Goal: Transaction & Acquisition: Obtain resource

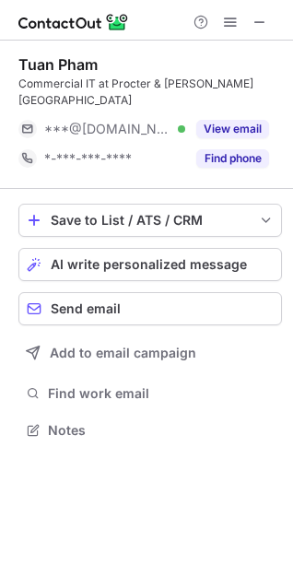
scroll to position [401, 293]
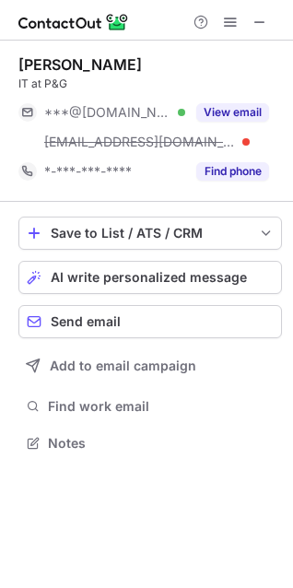
scroll to position [431, 293]
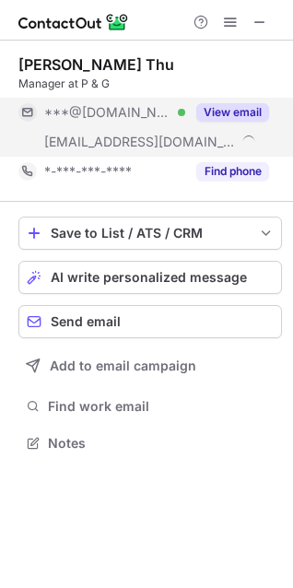
scroll to position [431, 293]
click at [217, 109] on button "View email" at bounding box center [232, 112] width 73 height 18
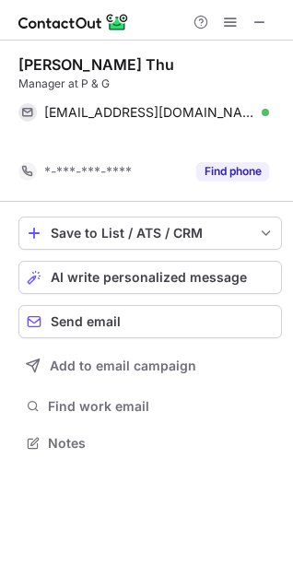
scroll to position [401, 293]
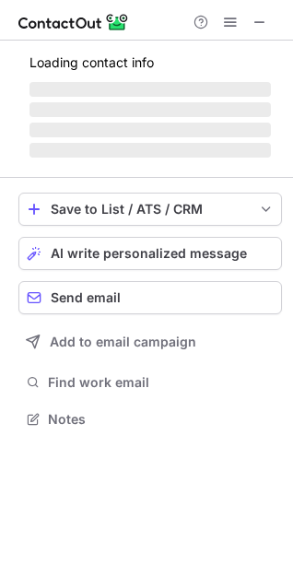
scroll to position [401, 293]
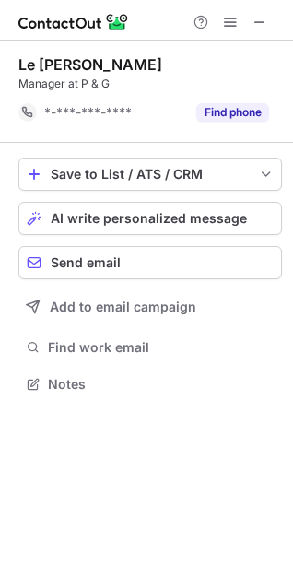
scroll to position [372, 293]
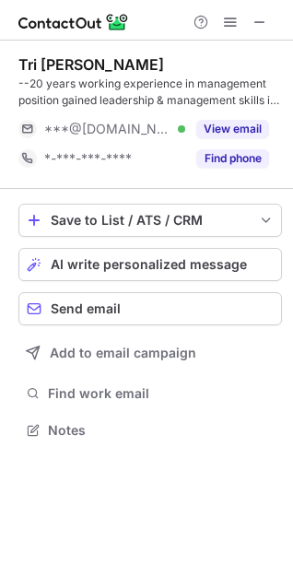
scroll to position [418, 293]
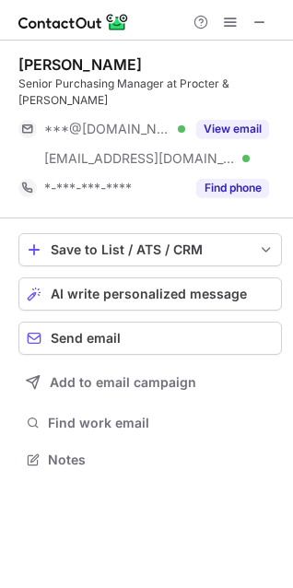
scroll to position [431, 293]
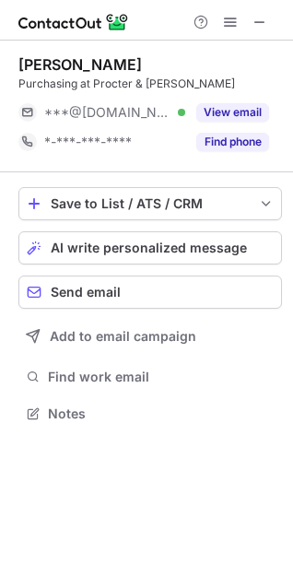
scroll to position [401, 293]
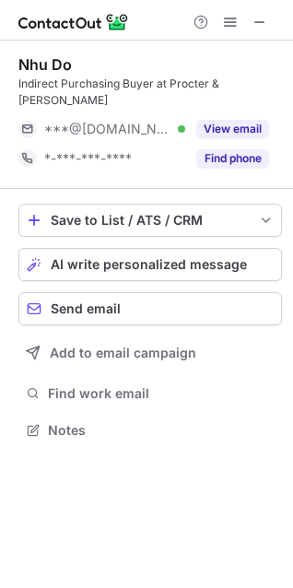
scroll to position [401, 293]
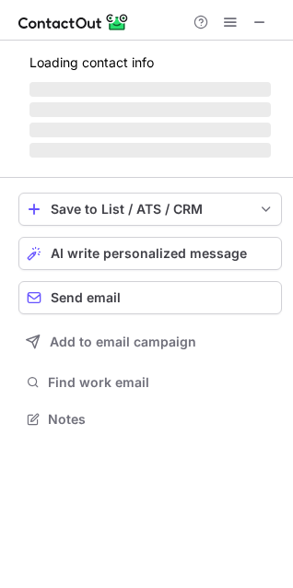
scroll to position [418, 293]
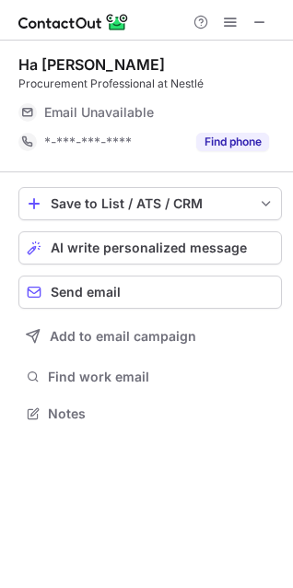
scroll to position [407, 293]
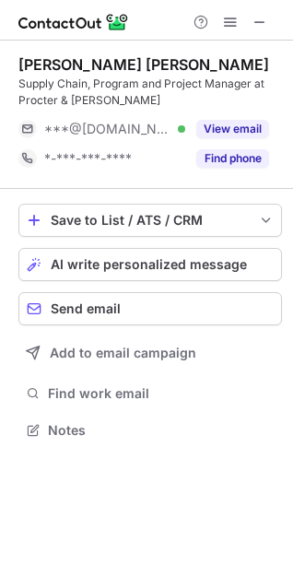
scroll to position [418, 293]
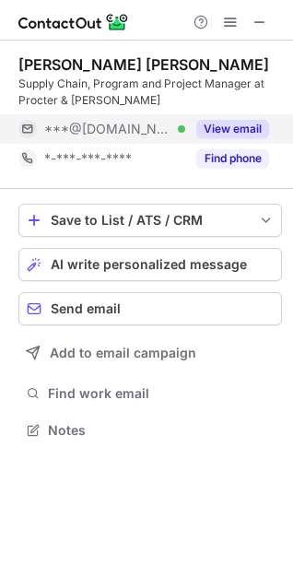
click at [231, 133] on button "View email" at bounding box center [232, 129] width 73 height 18
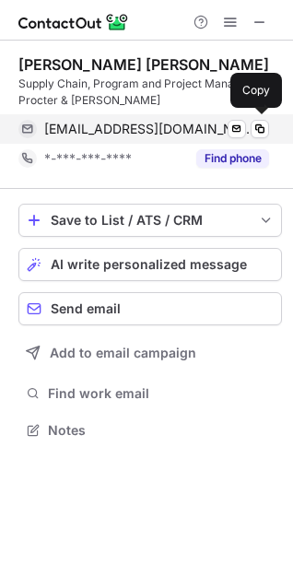
click at [153, 130] on span "thuync0211@gmail.com" at bounding box center [149, 129] width 211 height 17
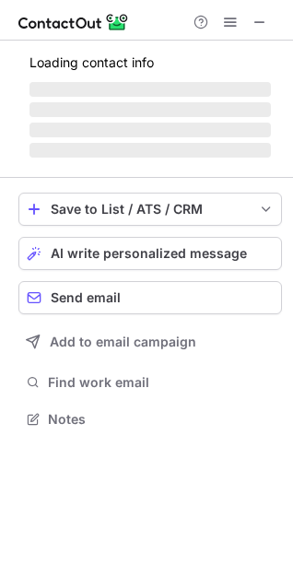
scroll to position [407, 293]
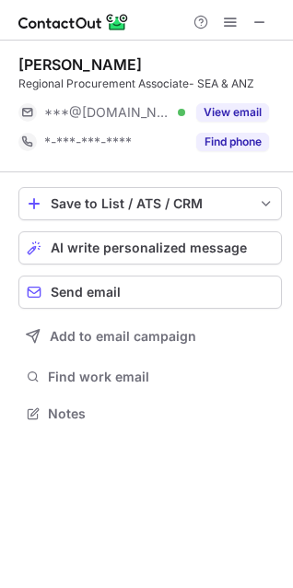
scroll to position [401, 293]
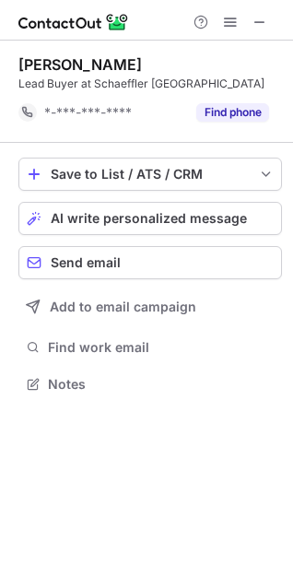
scroll to position [372, 293]
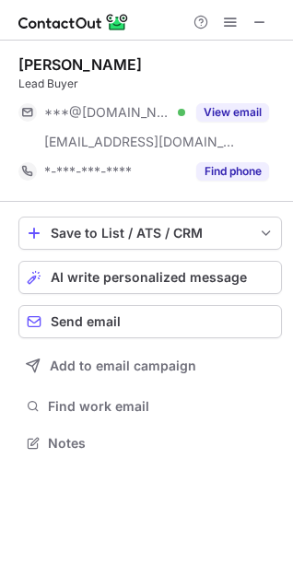
scroll to position [431, 293]
